Goal: Task Accomplishment & Management: Manage account settings

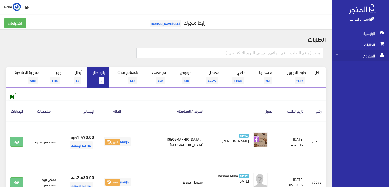
click at [370, 56] on span "المخزون" at bounding box center [360, 55] width 49 height 11
click at [363, 66] on span "المخزون" at bounding box center [355, 66] width 39 height 11
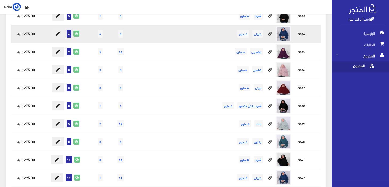
scroll to position [508, 0]
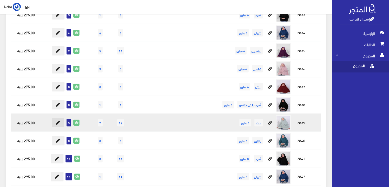
click at [57, 123] on icon at bounding box center [58, 123] width 4 height 4
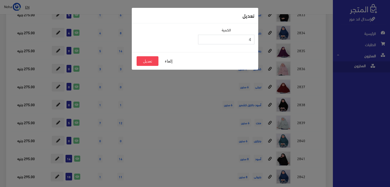
type input "4"
click at [203, 41] on input "4" at bounding box center [226, 40] width 56 height 10
click at [150, 60] on button "تعديل" at bounding box center [148, 61] width 22 height 10
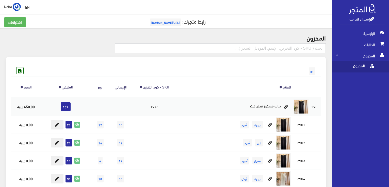
scroll to position [0, 0]
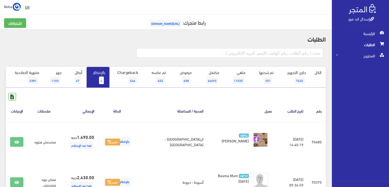
click at [102, 81] on span "2" at bounding box center [101, 81] width 5 height 8
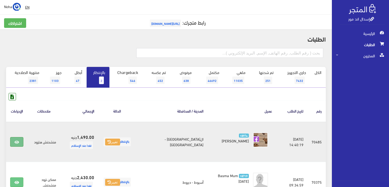
click at [17, 142] on icon at bounding box center [16, 142] width 5 height 4
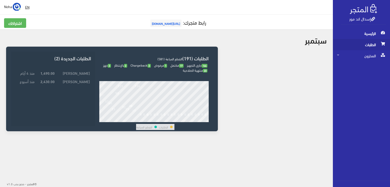
click at [364, 44] on span "الطلبات" at bounding box center [361, 44] width 49 height 11
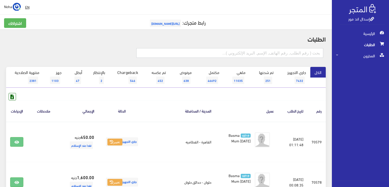
click at [159, 58] on form at bounding box center [229, 55] width 187 height 14
click at [361, 20] on link "إسدال اند مور" at bounding box center [361, 18] width 26 height 7
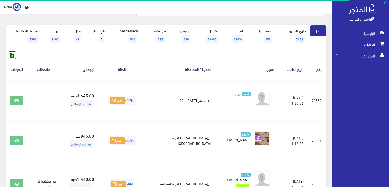
scroll to position [51, 0]
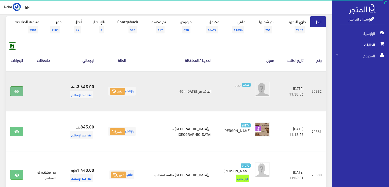
click at [16, 90] on icon at bounding box center [16, 92] width 5 height 4
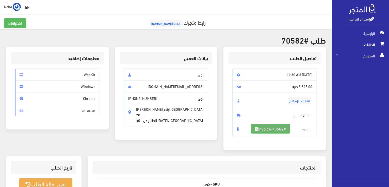
click at [262, 128] on link "#Invoice-70582" at bounding box center [270, 129] width 39 height 10
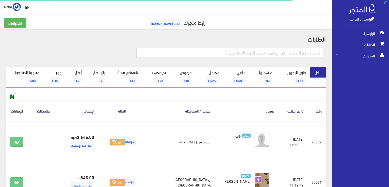
scroll to position [51, 0]
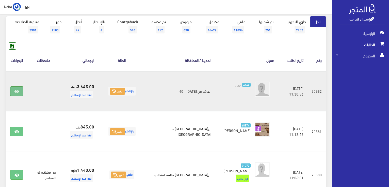
click at [15, 90] on icon at bounding box center [16, 92] width 5 height 4
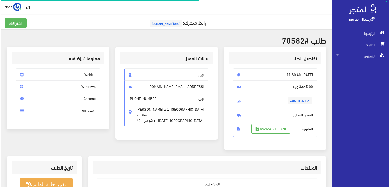
scroll to position [102, 0]
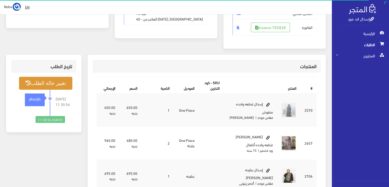
click at [55, 82] on button "تغيير حالة الطلب" at bounding box center [45, 83] width 53 height 13
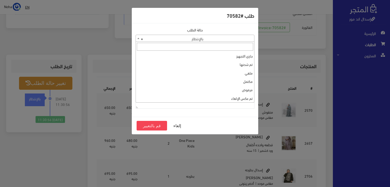
click at [138, 38] on b at bounding box center [138, 38] width 2 height 1
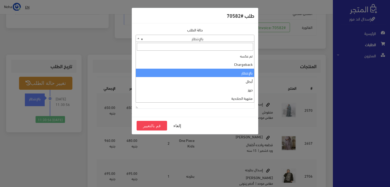
scroll to position [0, 0]
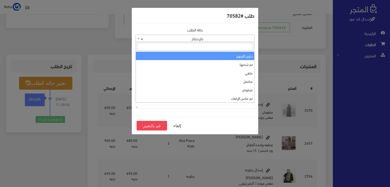
select select "1"
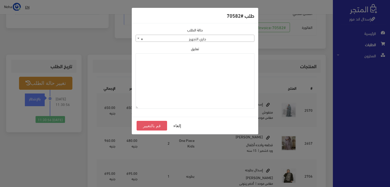
click at [158, 125] on button "قم بالتغيير" at bounding box center [152, 126] width 30 height 10
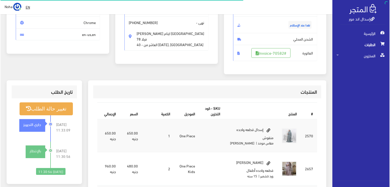
scroll to position [76, 0]
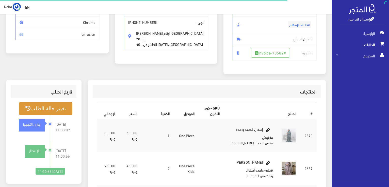
click at [56, 109] on button "تغيير حالة الطلب" at bounding box center [45, 108] width 53 height 13
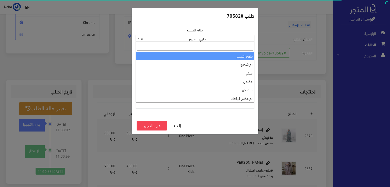
click at [138, 39] on b at bounding box center [138, 38] width 2 height 1
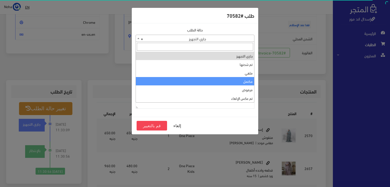
select select "4"
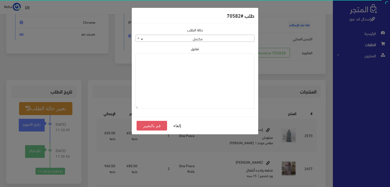
click at [150, 126] on button "قم بالتغيير" at bounding box center [152, 126] width 30 height 10
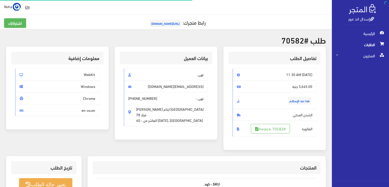
scroll to position [73, 0]
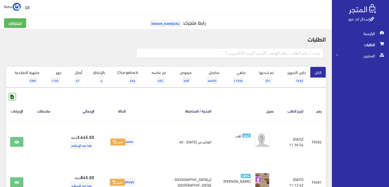
click at [101, 79] on span "4" at bounding box center [101, 81] width 5 height 8
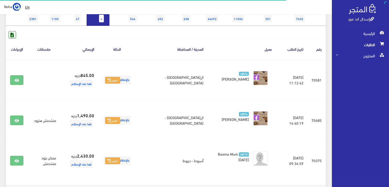
scroll to position [76, 0]
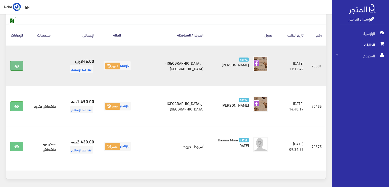
click at [17, 65] on icon at bounding box center [16, 66] width 5 height 4
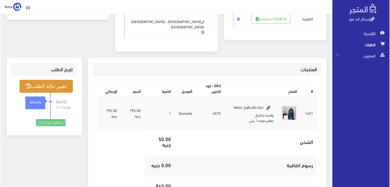
scroll to position [102, 0]
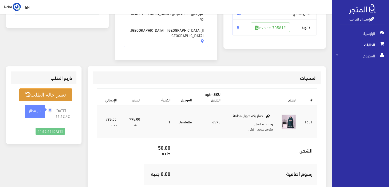
click at [60, 89] on button "تغيير حالة الطلب" at bounding box center [45, 95] width 53 height 13
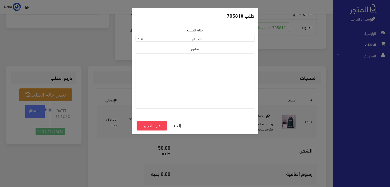
click at [138, 38] on b at bounding box center [138, 38] width 2 height 1
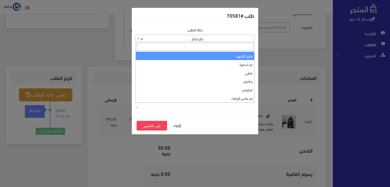
select select "1"
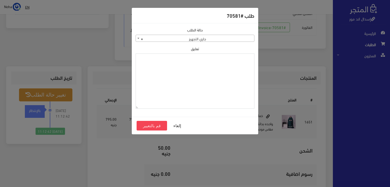
paste textarea "1120864"
type textarea "1120864"
click at [158, 126] on button "قم بالتغيير" at bounding box center [152, 126] width 30 height 10
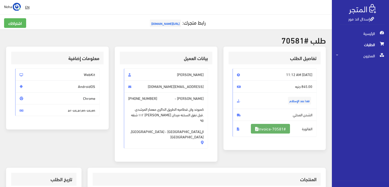
click at [274, 129] on link "#Invoice-70581" at bounding box center [270, 129] width 39 height 10
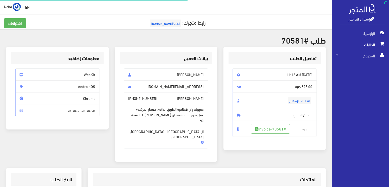
scroll to position [100, 0]
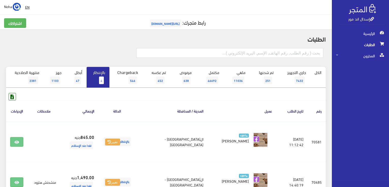
click at [98, 79] on link "بالإنتظار 4" at bounding box center [98, 77] width 23 height 21
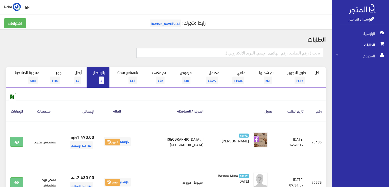
click at [101, 78] on span "4" at bounding box center [101, 81] width 5 height 8
